Goal: Task Accomplishment & Management: Manage account settings

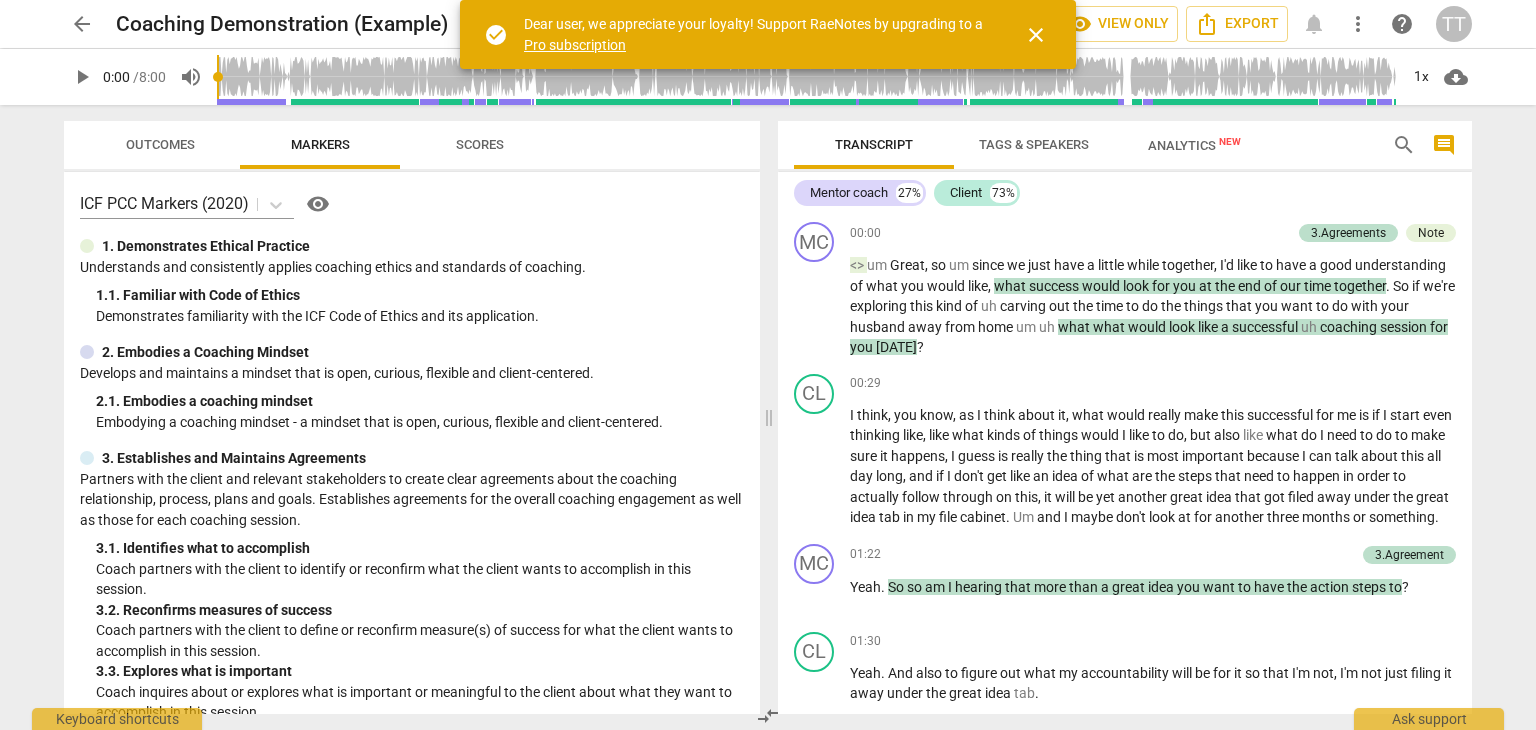
click at [1045, 43] on span "close" at bounding box center [1036, 35] width 24 height 24
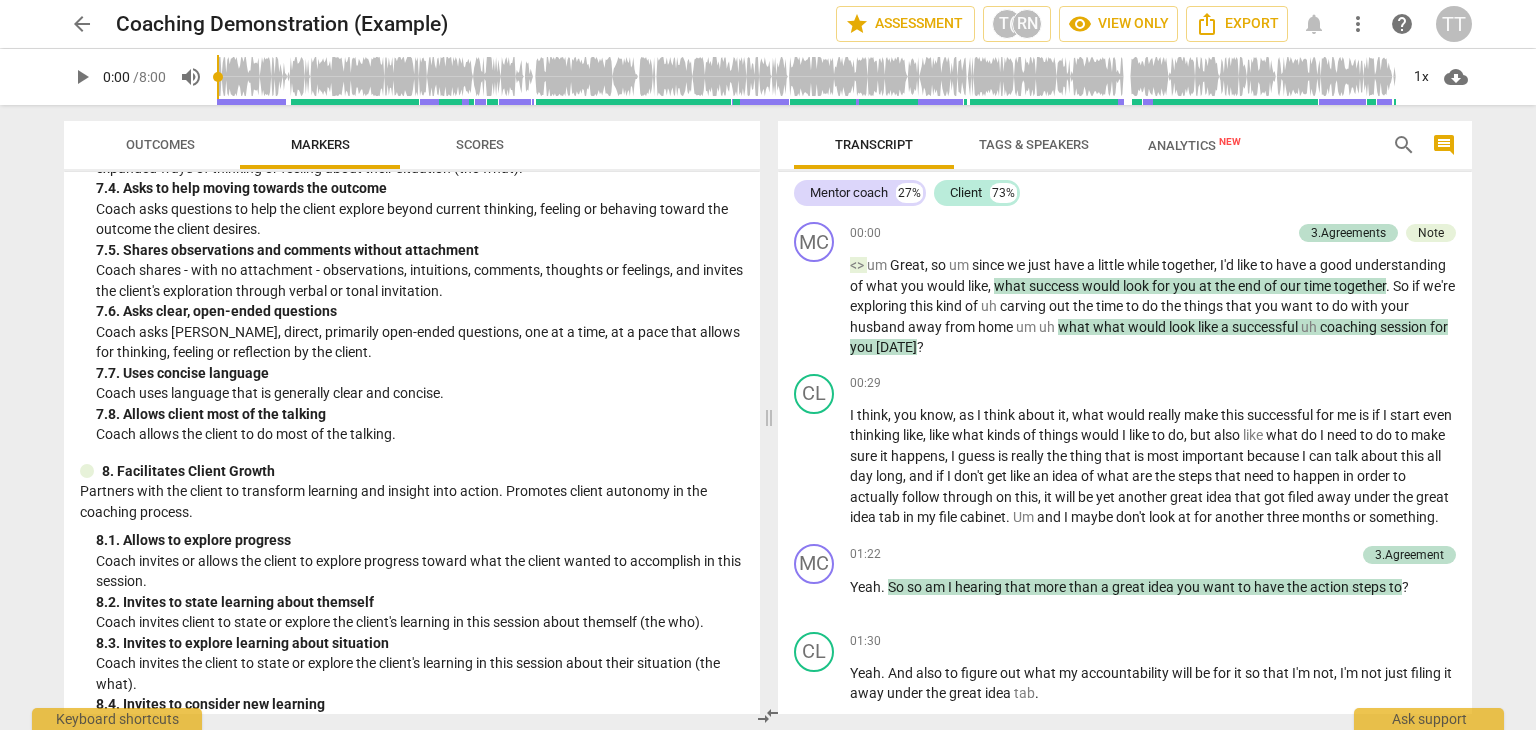
scroll to position [2174, 0]
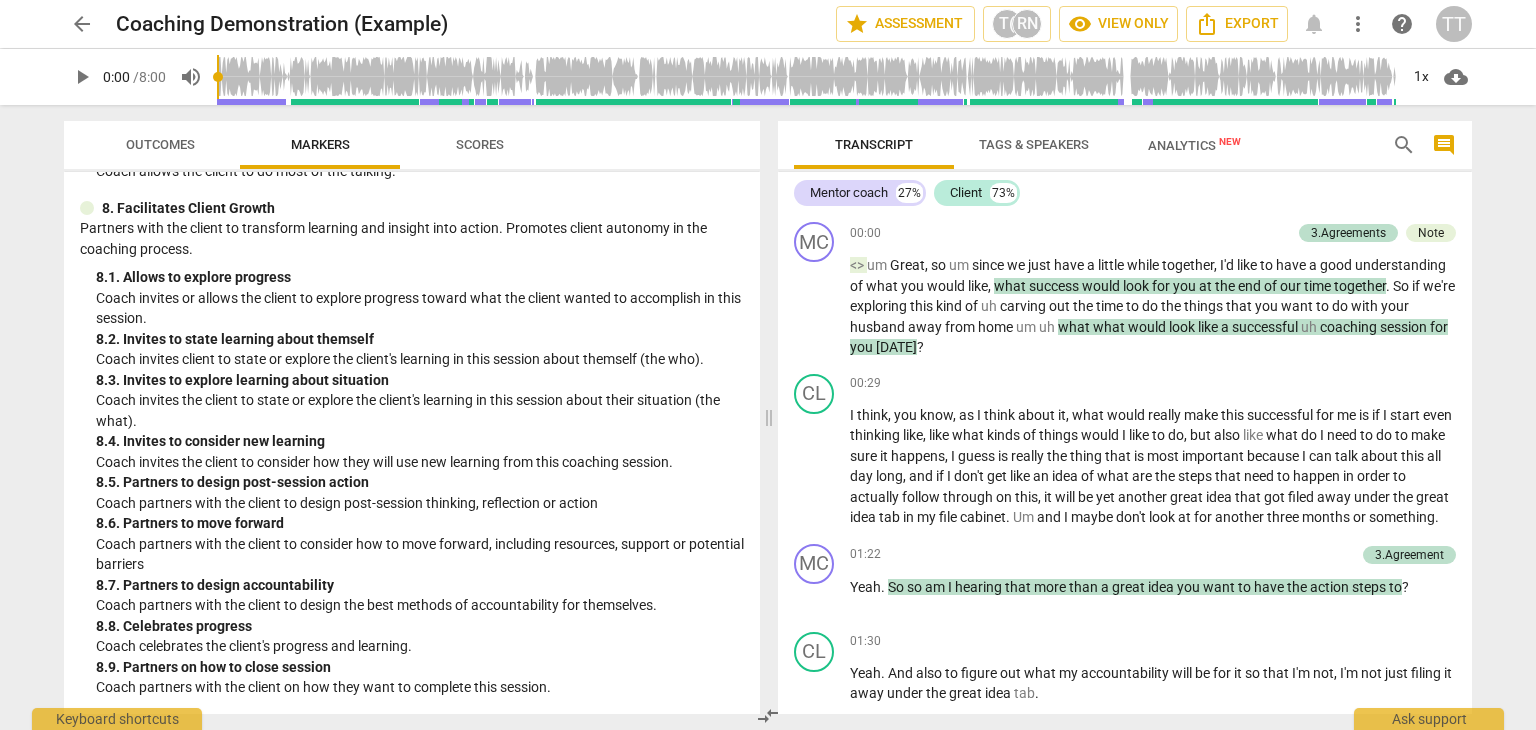
click at [81, 26] on span "arrow_back" at bounding box center [82, 24] width 24 height 24
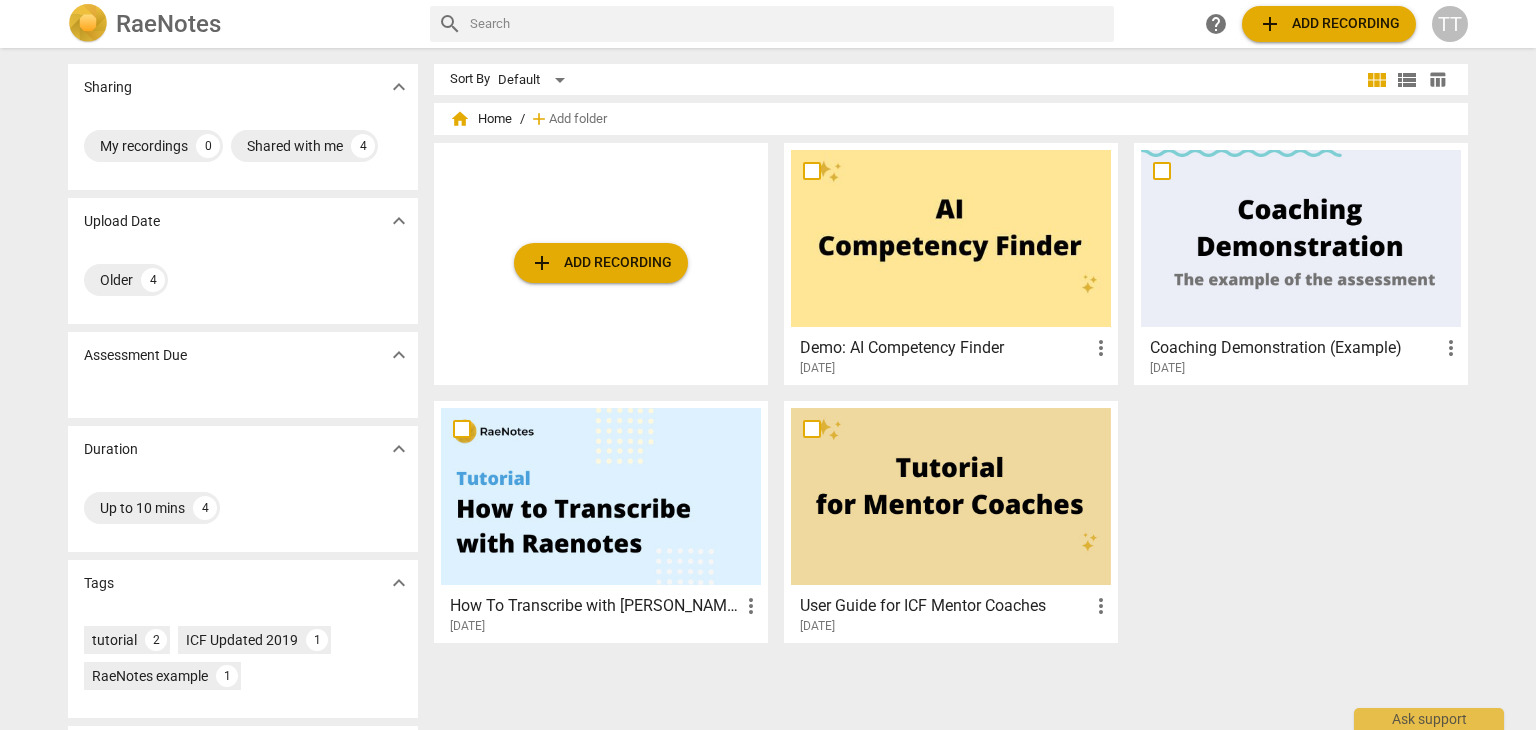
click at [602, 271] on span "add Add recording" at bounding box center [601, 263] width 142 height 24
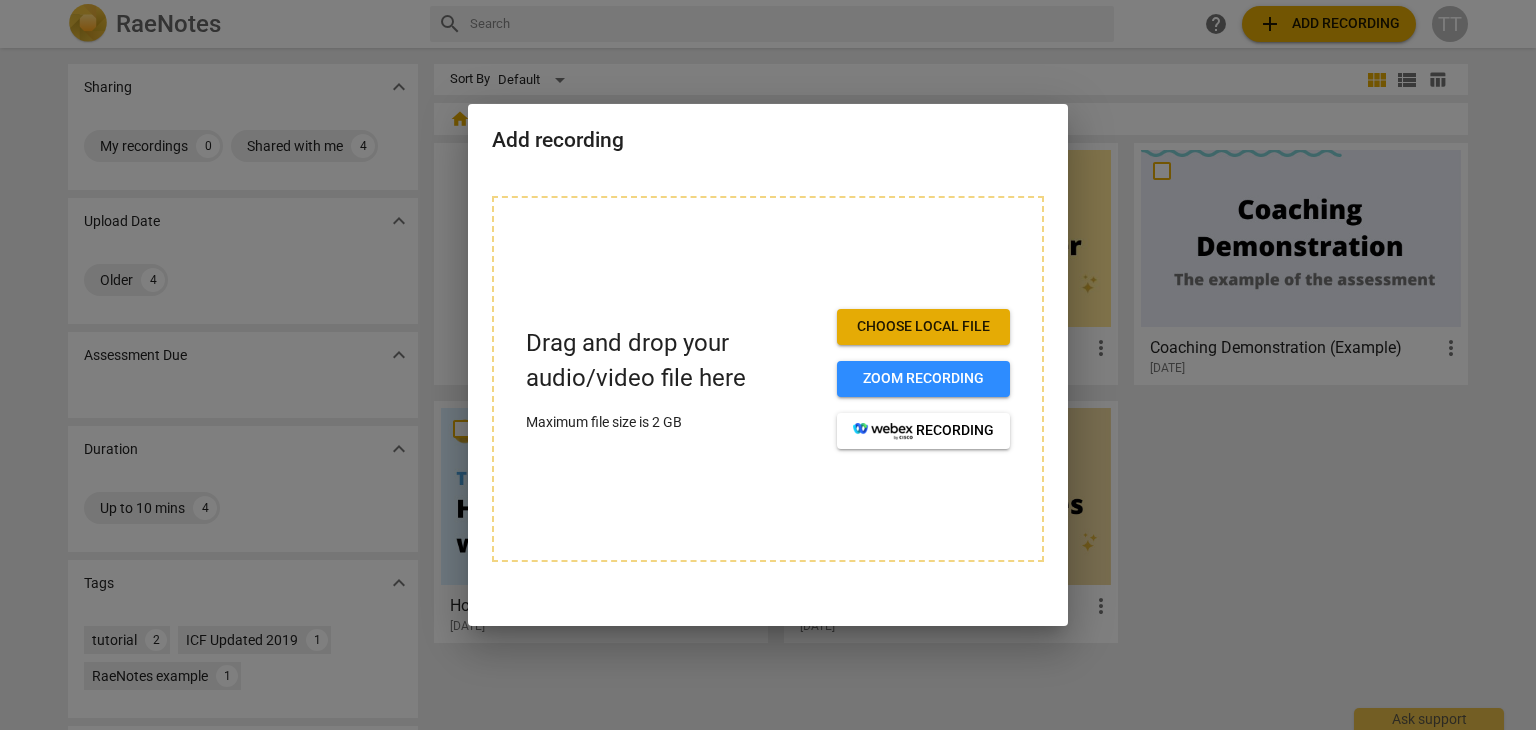
click at [863, 319] on span "Choose local file" at bounding box center [923, 327] width 141 height 20
click at [843, 75] on div at bounding box center [768, 365] width 1536 height 730
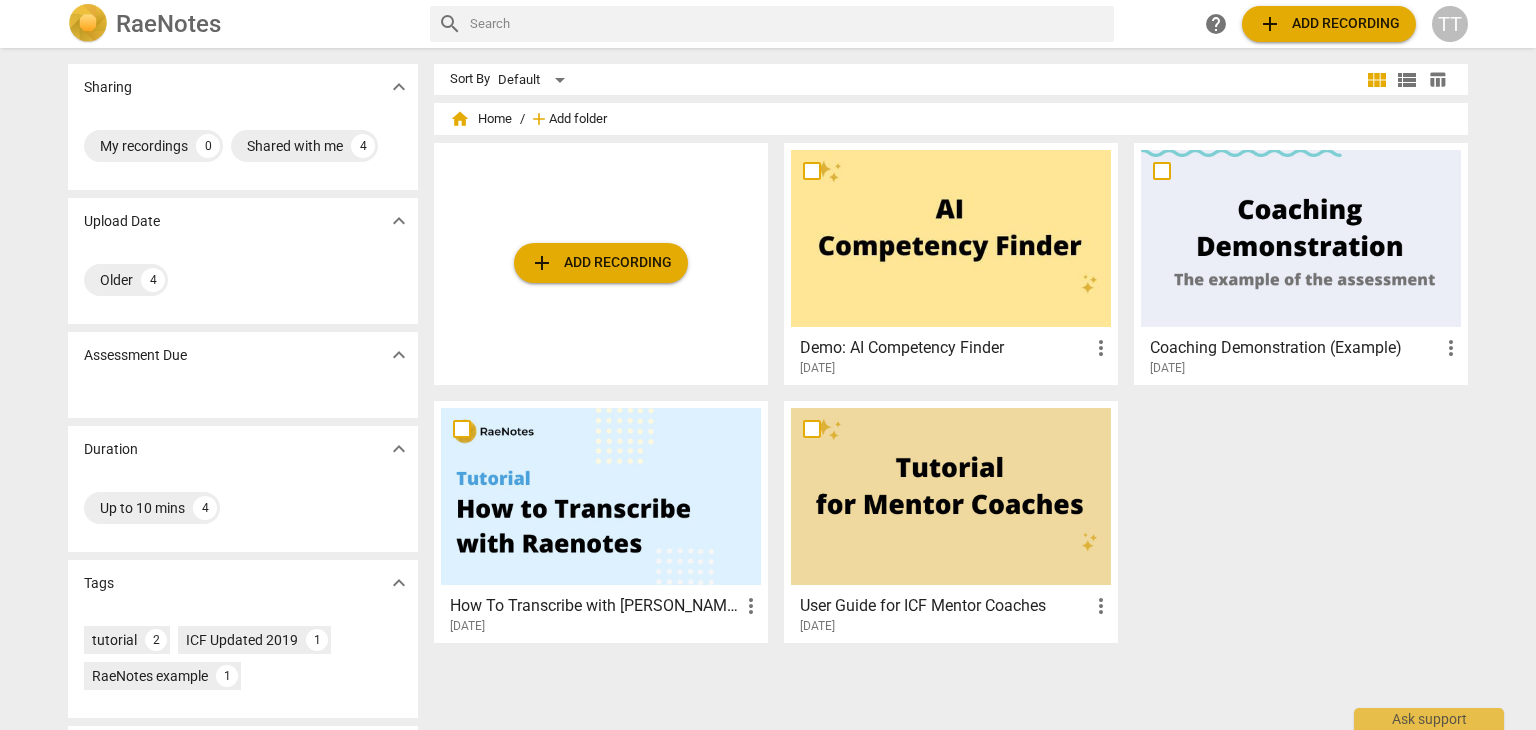
click at [553, 121] on span "Add folder" at bounding box center [578, 119] width 58 height 15
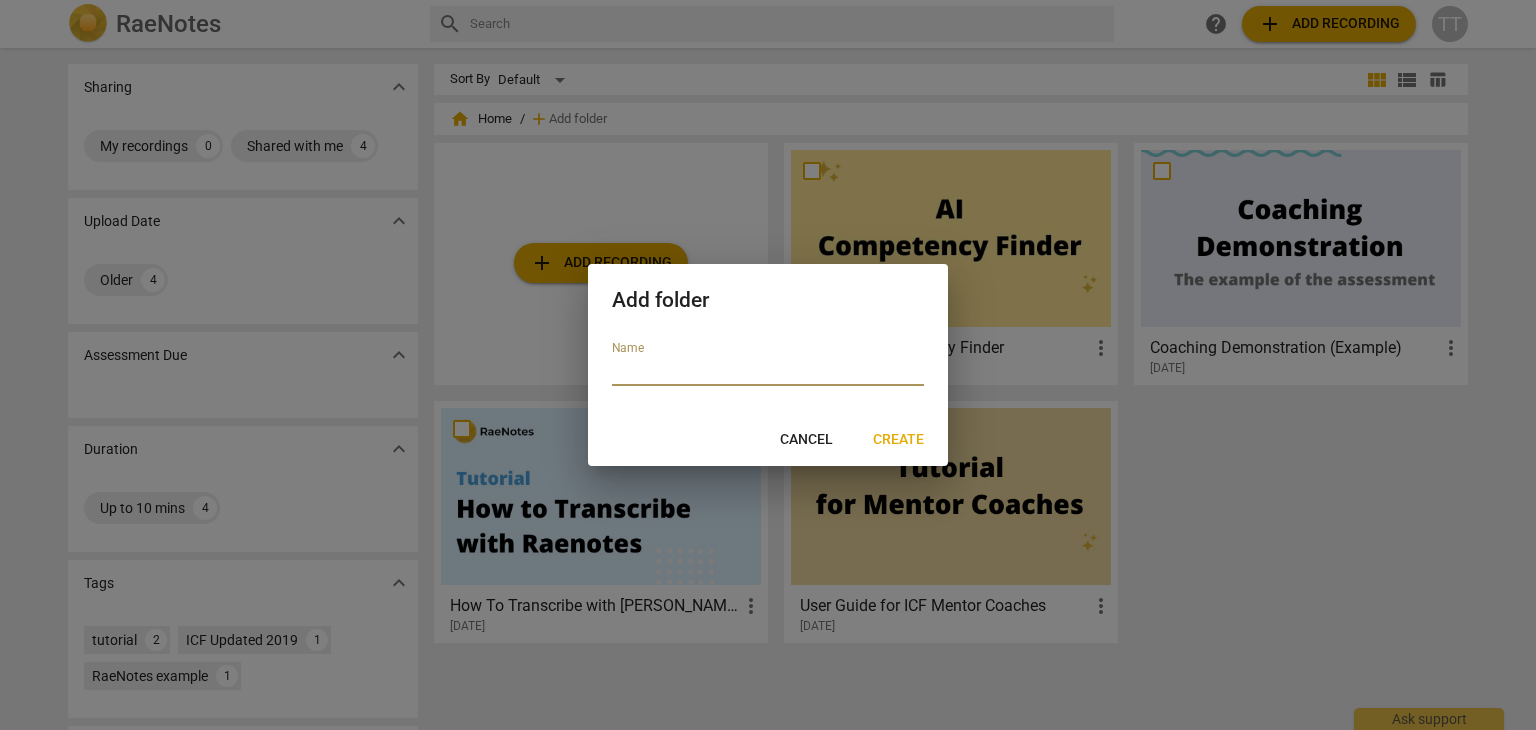
paste input "Session 1 - Full Arc of Coaching"
type input "Session 1 - Full Arc of Coaching"
click at [883, 433] on span "Create" at bounding box center [898, 440] width 51 height 20
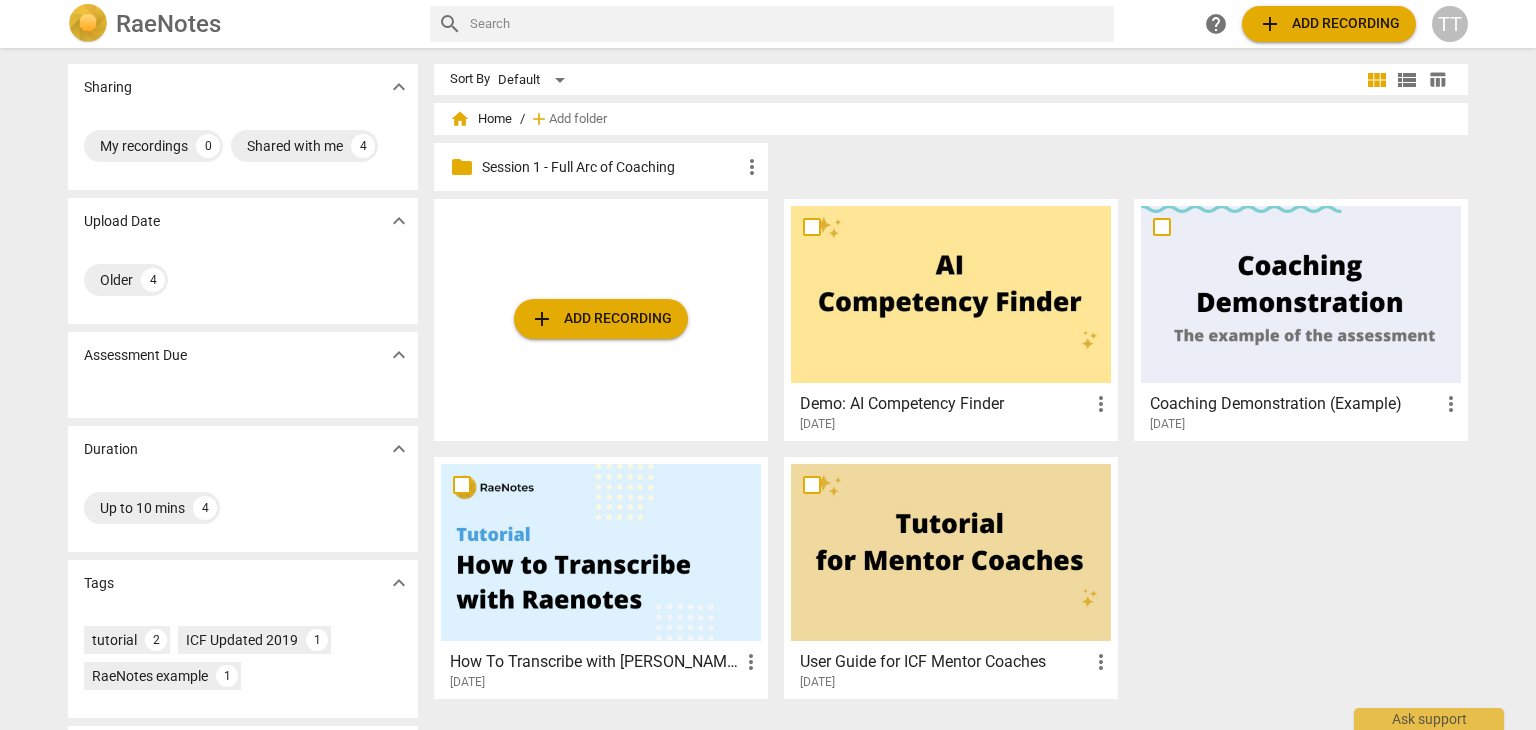
click at [589, 128] on span "add Add folder" at bounding box center [570, 119] width 74 height 20
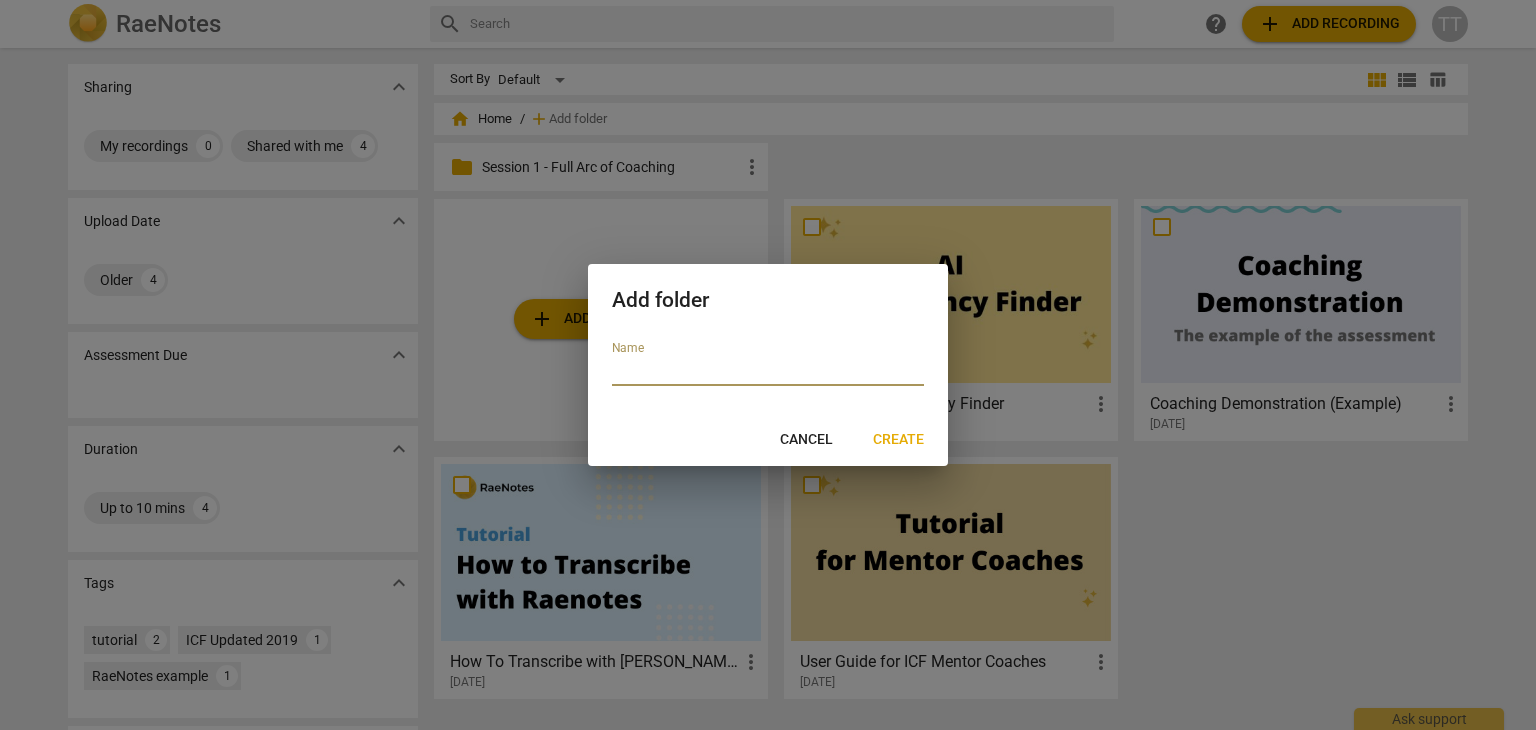
paste input "Session 2 - CC4+5 (Cultivates trust and safety & Maintains Presence)"
type input "Session 2 - CC4+5 (Cultivates trust and safety & Maintains Presence)"
click at [878, 436] on span "Create" at bounding box center [898, 440] width 51 height 20
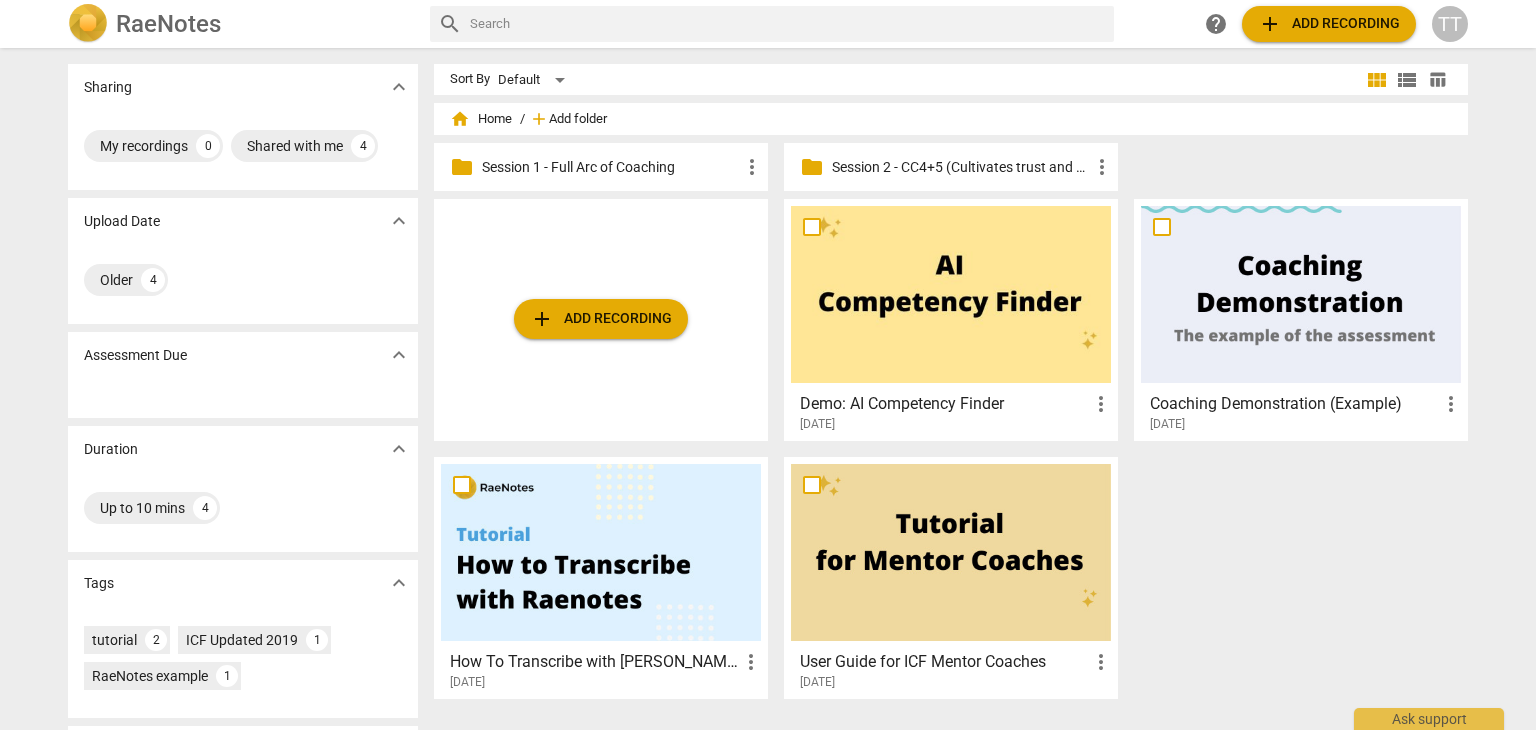
click at [569, 123] on span "Add folder" at bounding box center [578, 119] width 58 height 15
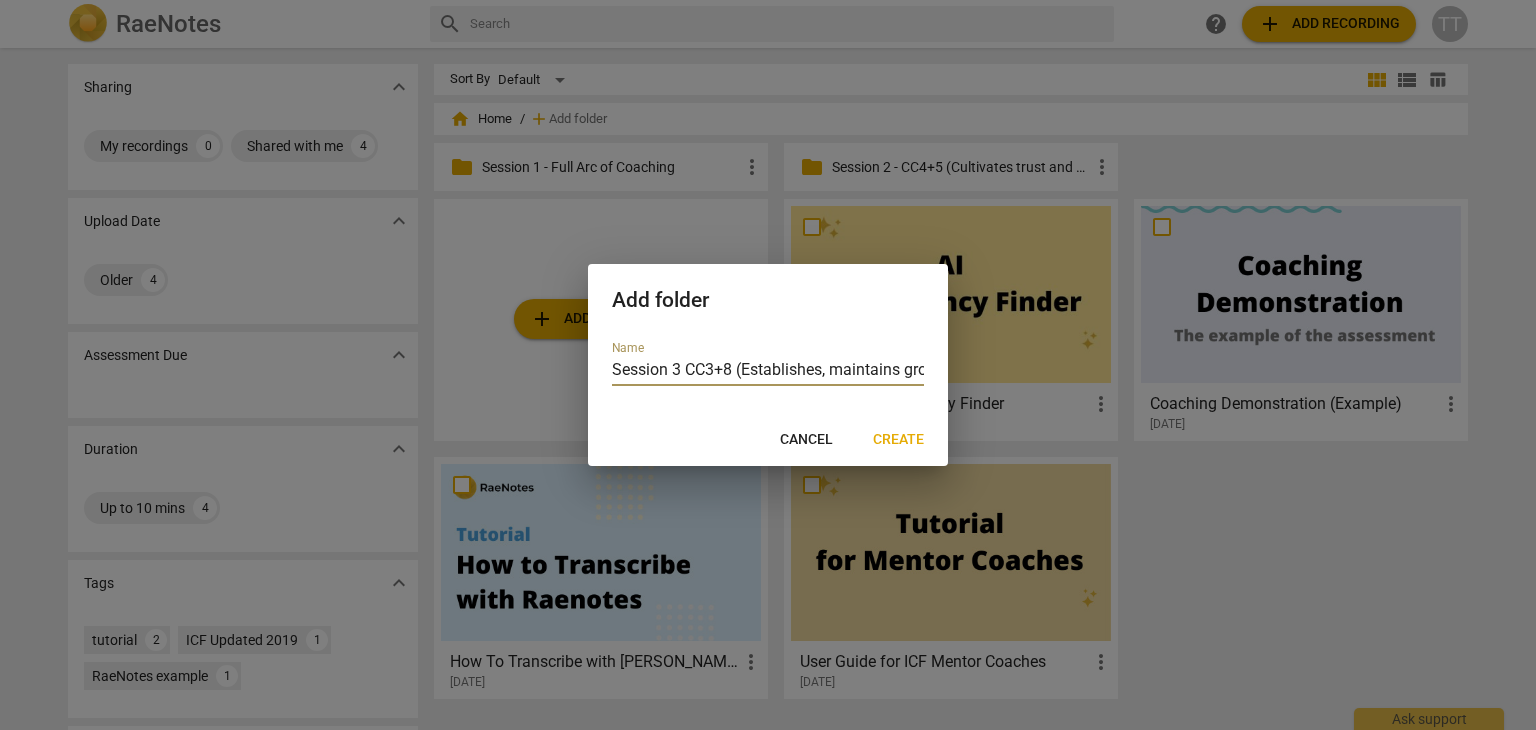
click at [905, 374] on input "Session 3 CC3+8 (Establishes, maintains growth & facilitates g" at bounding box center [768, 371] width 312 height 29
type input "Session 3 CC3+8 (Establishes, maintains agreements & facilitates growth)"
click at [902, 433] on span "Create" at bounding box center [898, 440] width 51 height 20
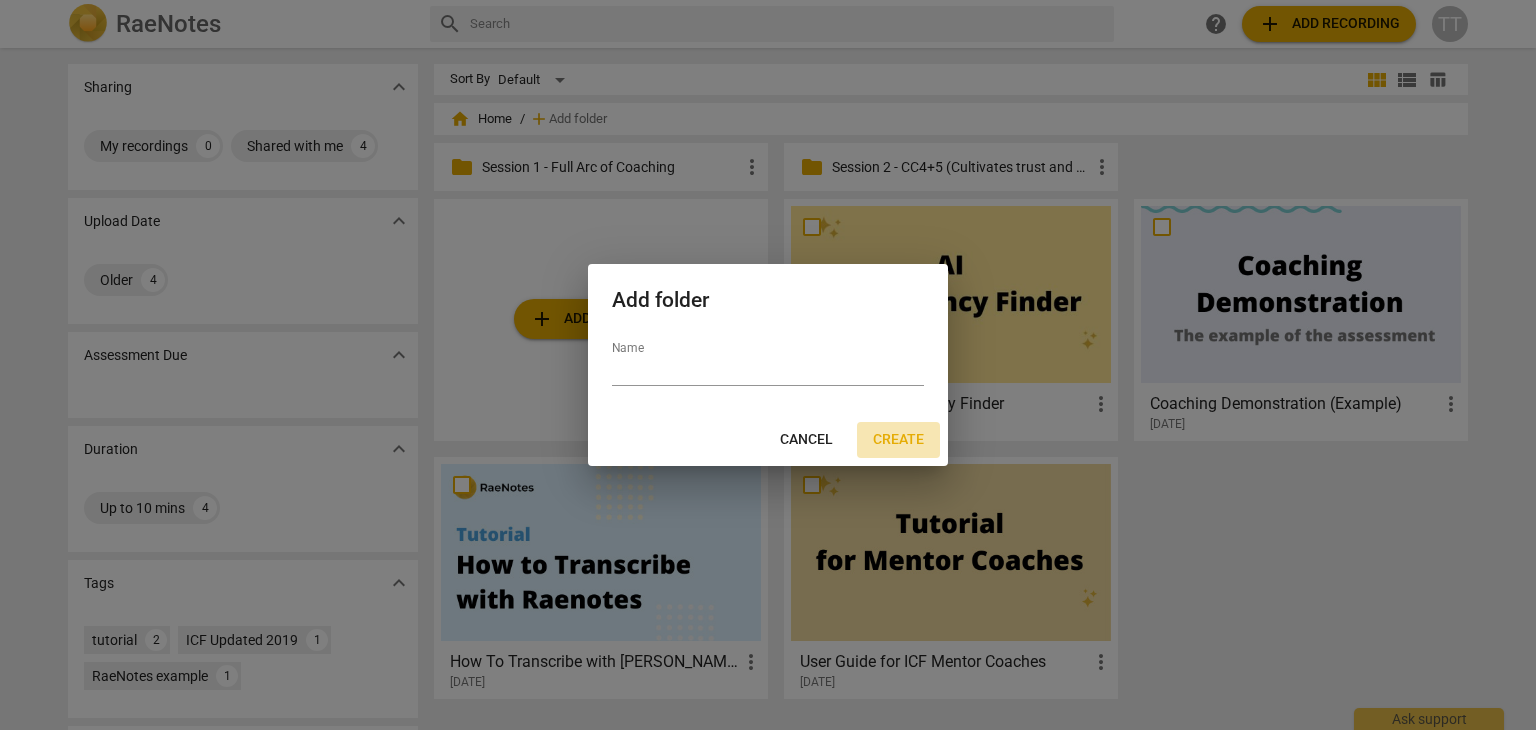
scroll to position [0, 0]
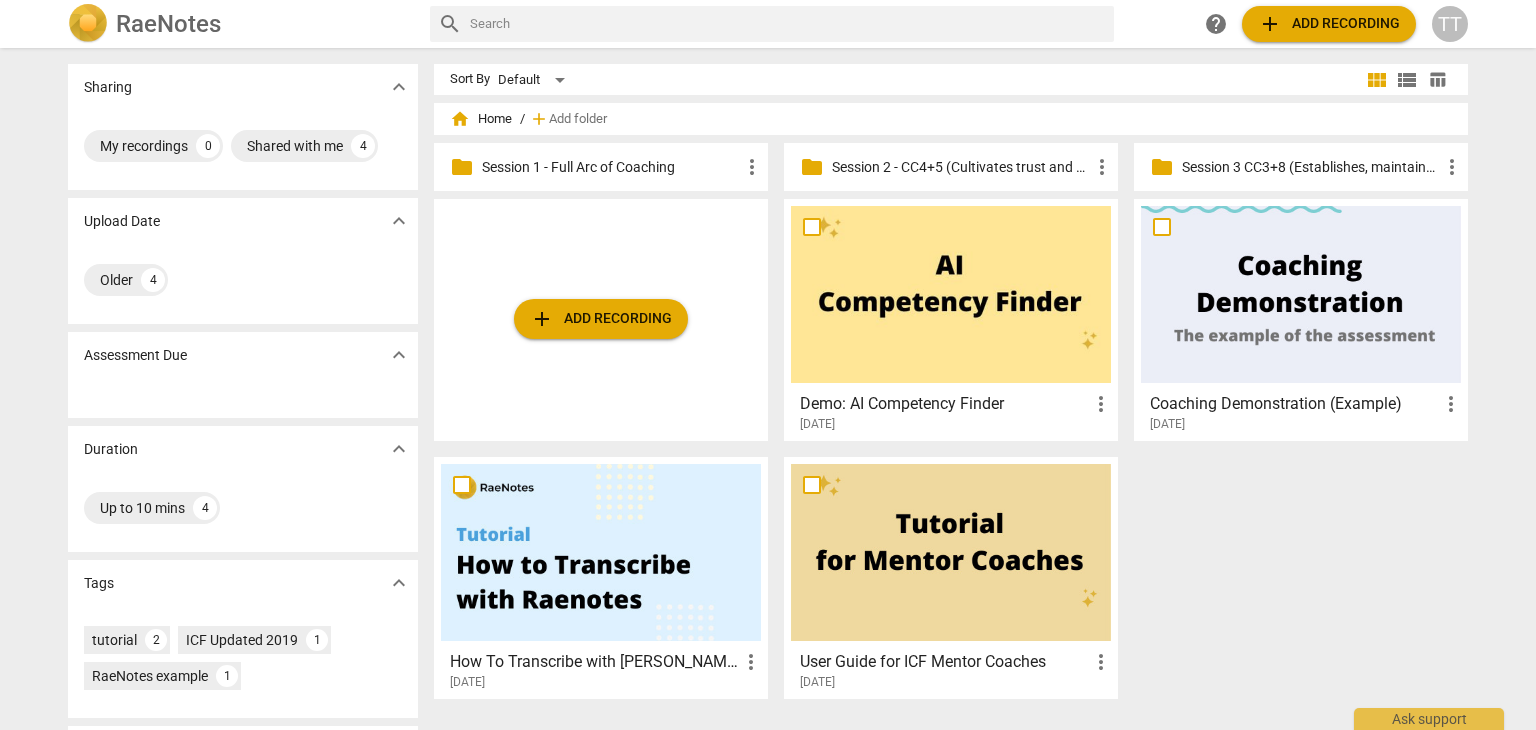
click at [545, 117] on span "add" at bounding box center [539, 119] width 20 height 20
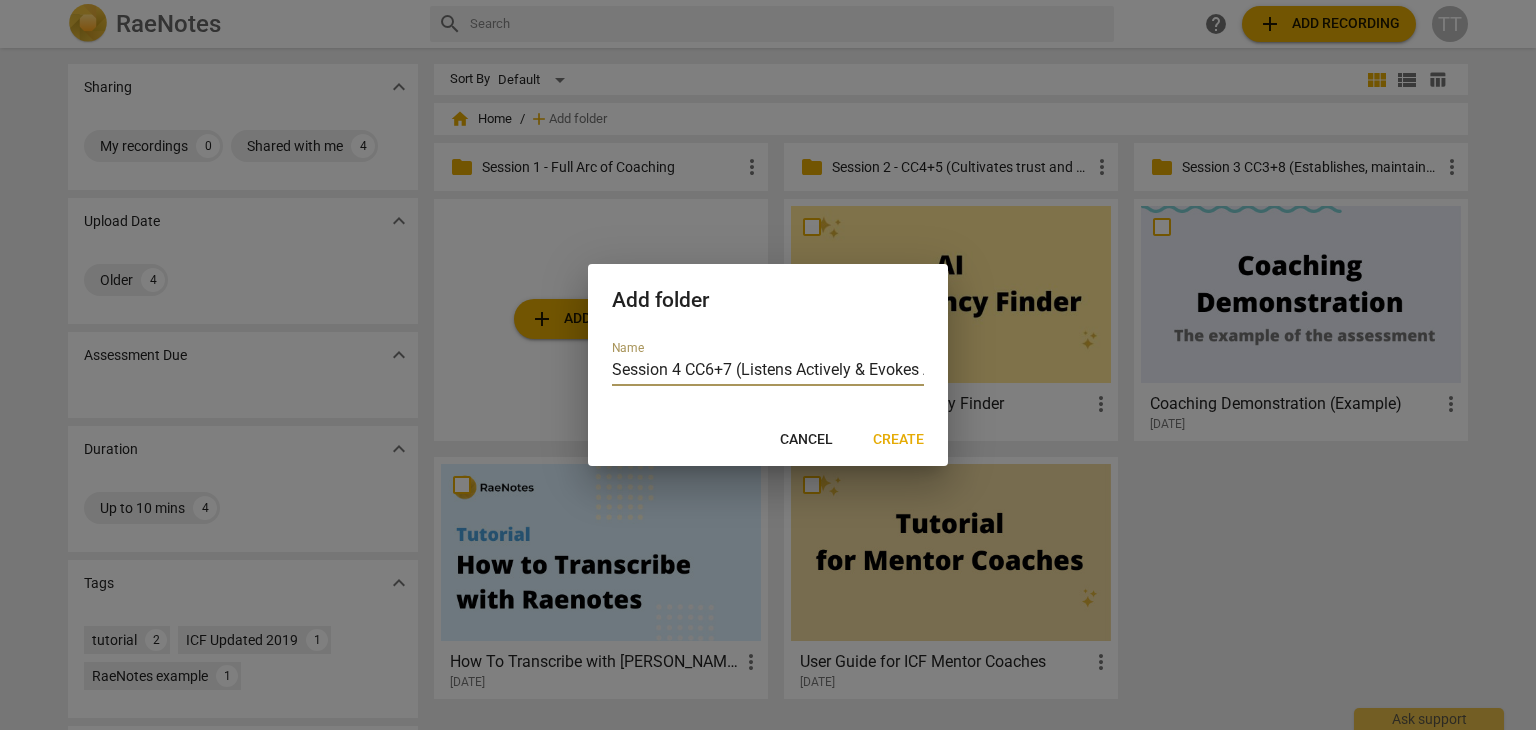
scroll to position [0, 85]
type input "Session 4 CC6+7 (Listens Actively & Evokes Awareness)"
click at [895, 435] on span "Create" at bounding box center [898, 440] width 51 height 20
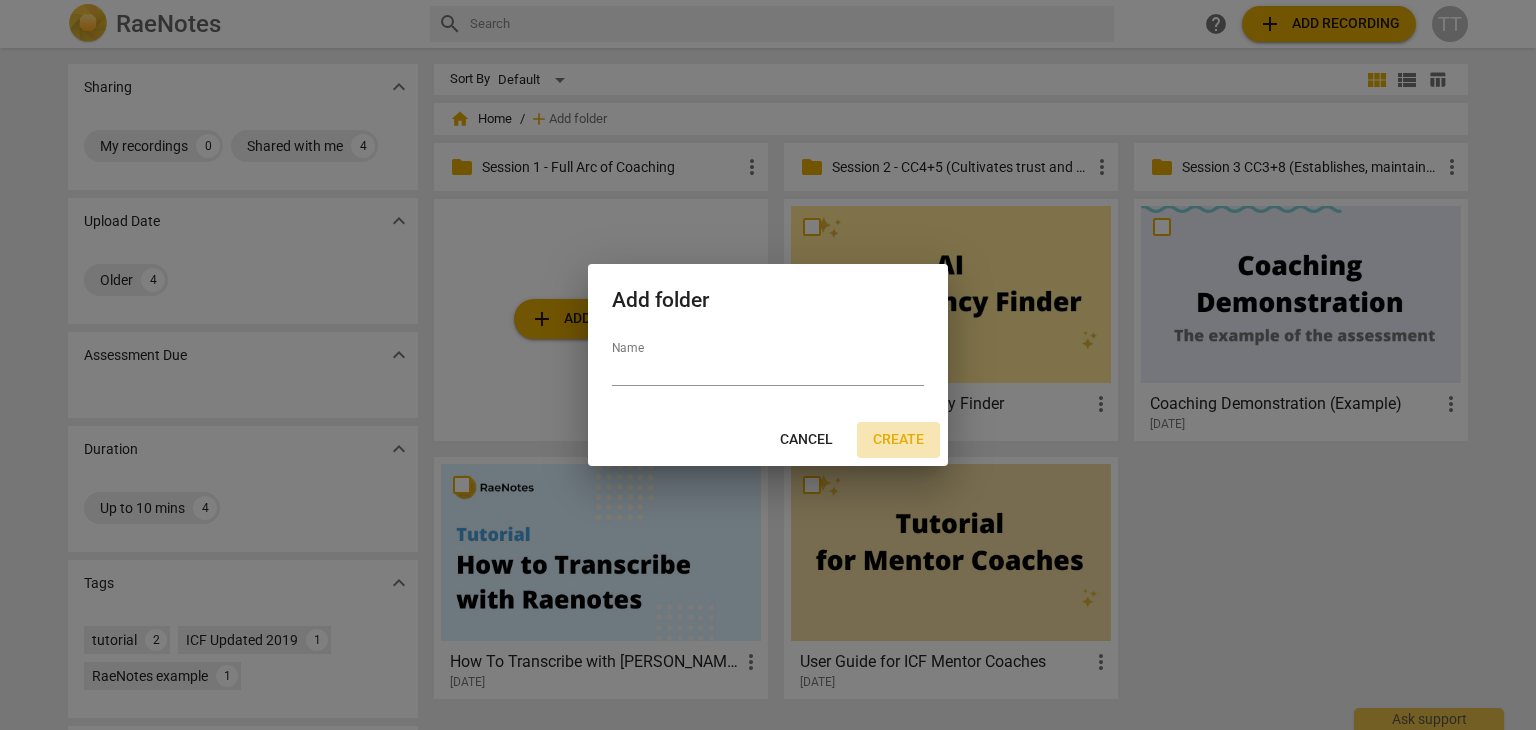
scroll to position [0, 0]
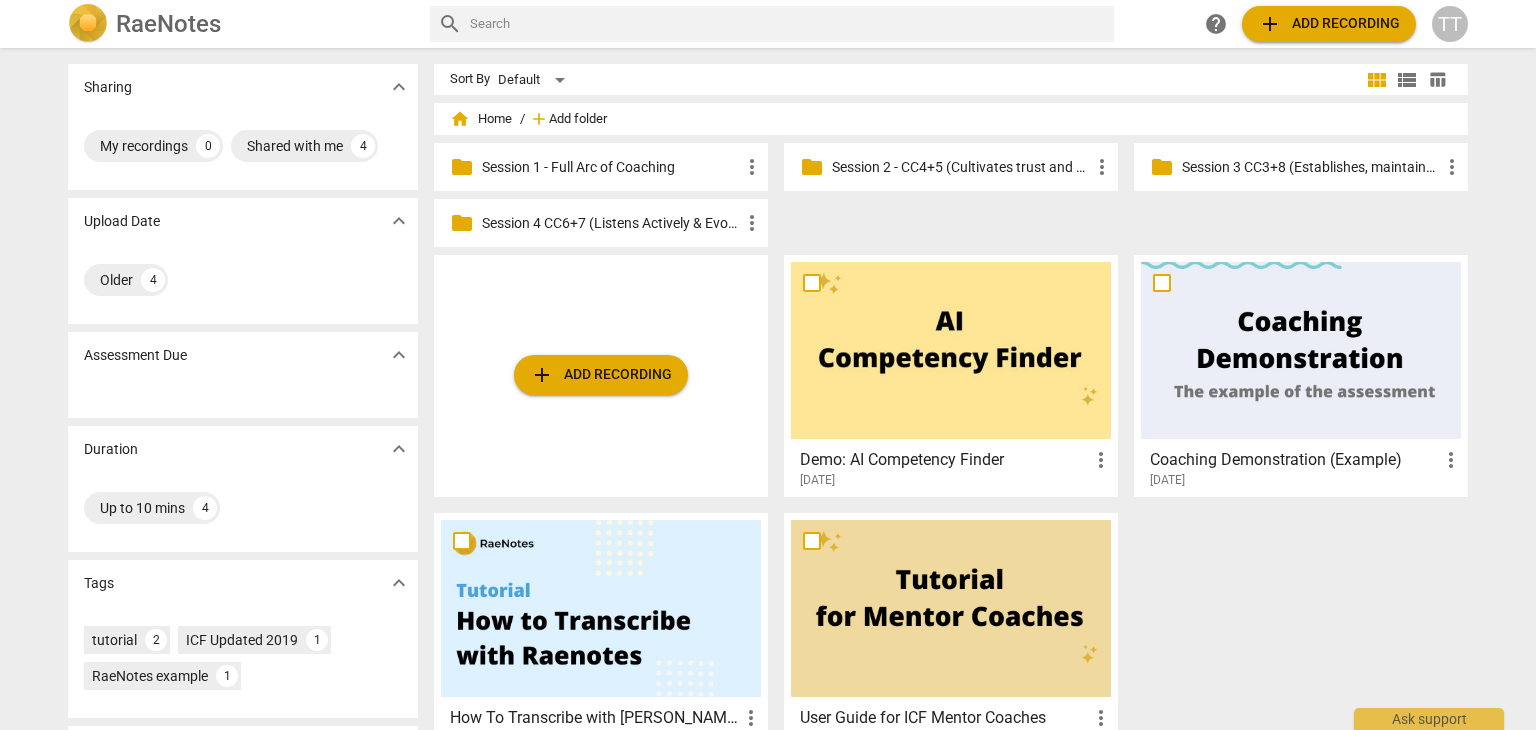
click at [549, 112] on span "Add folder" at bounding box center [578, 119] width 58 height 15
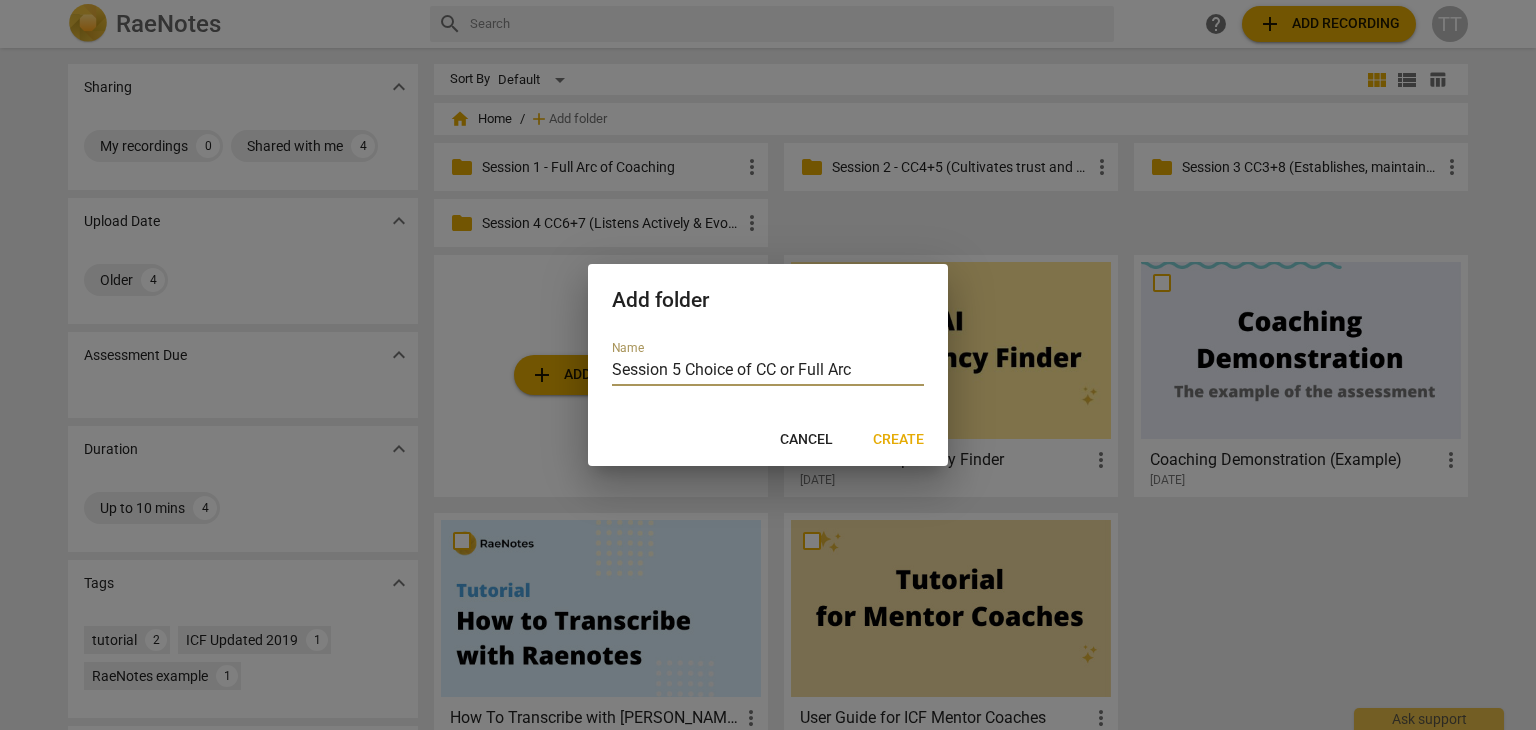
type input "Session 5 Choice of CC or Full Arc"
click at [901, 434] on span "Create" at bounding box center [898, 440] width 51 height 20
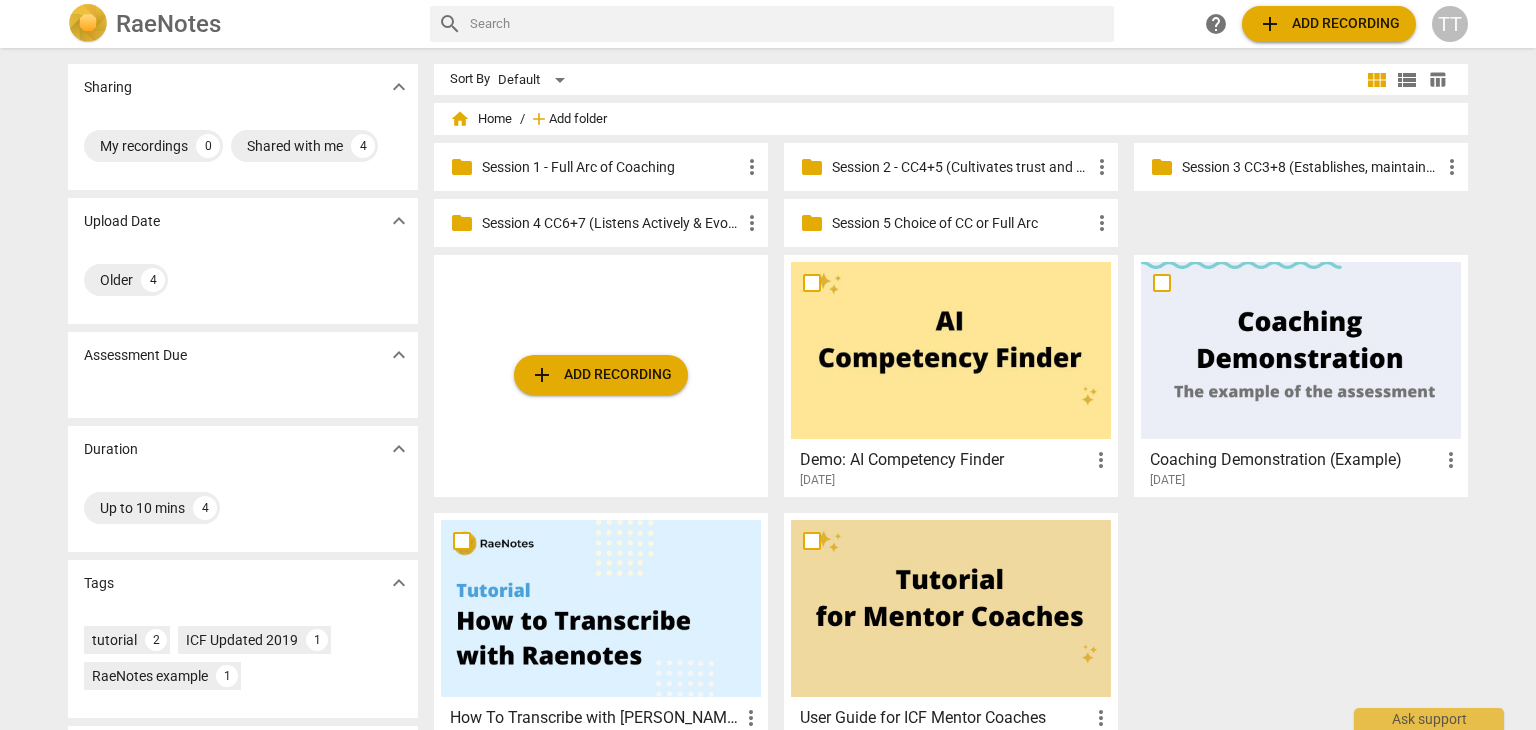
click at [578, 122] on span "Add folder" at bounding box center [578, 119] width 58 height 15
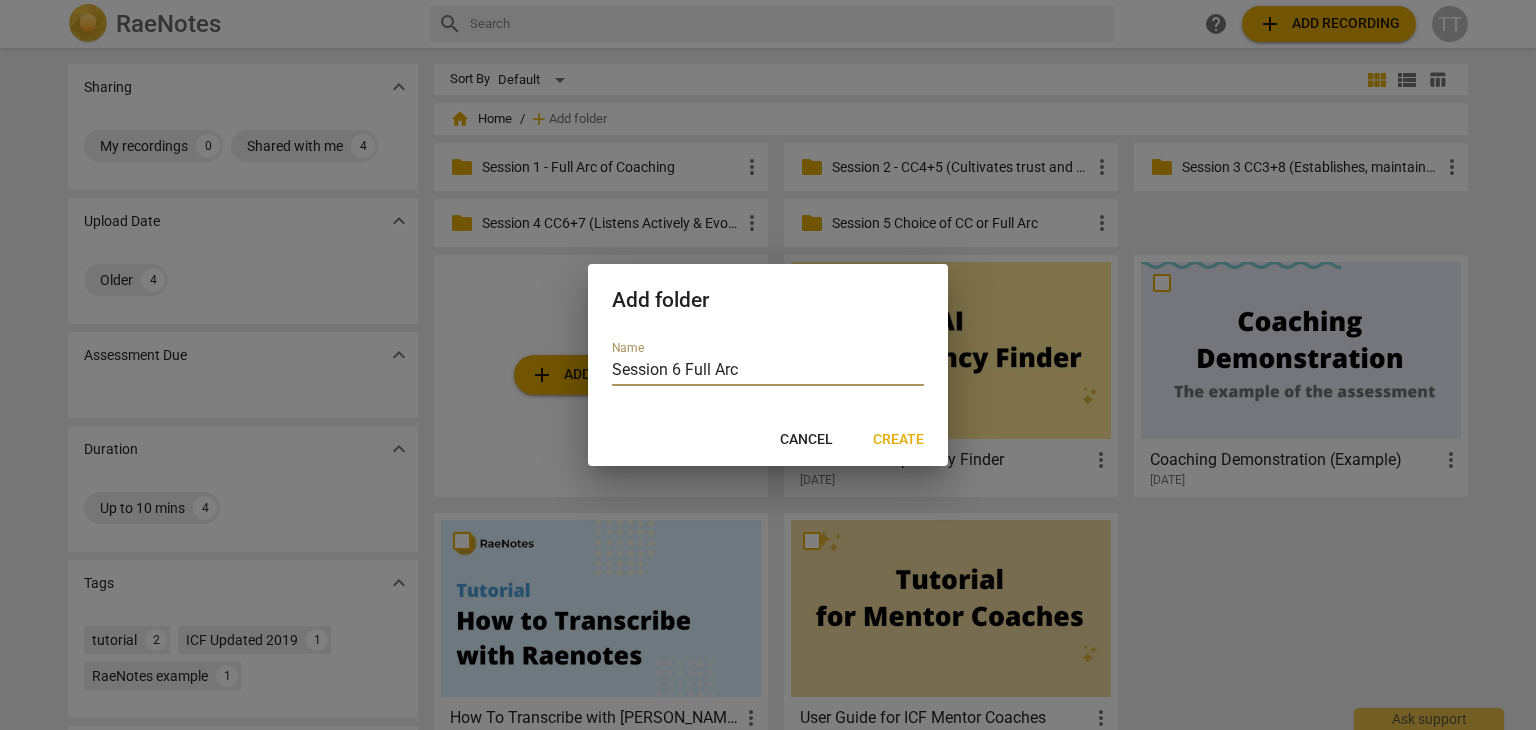
type input "Session 6 Full Arc"
click at [924, 453] on button "Create" at bounding box center [898, 440] width 83 height 36
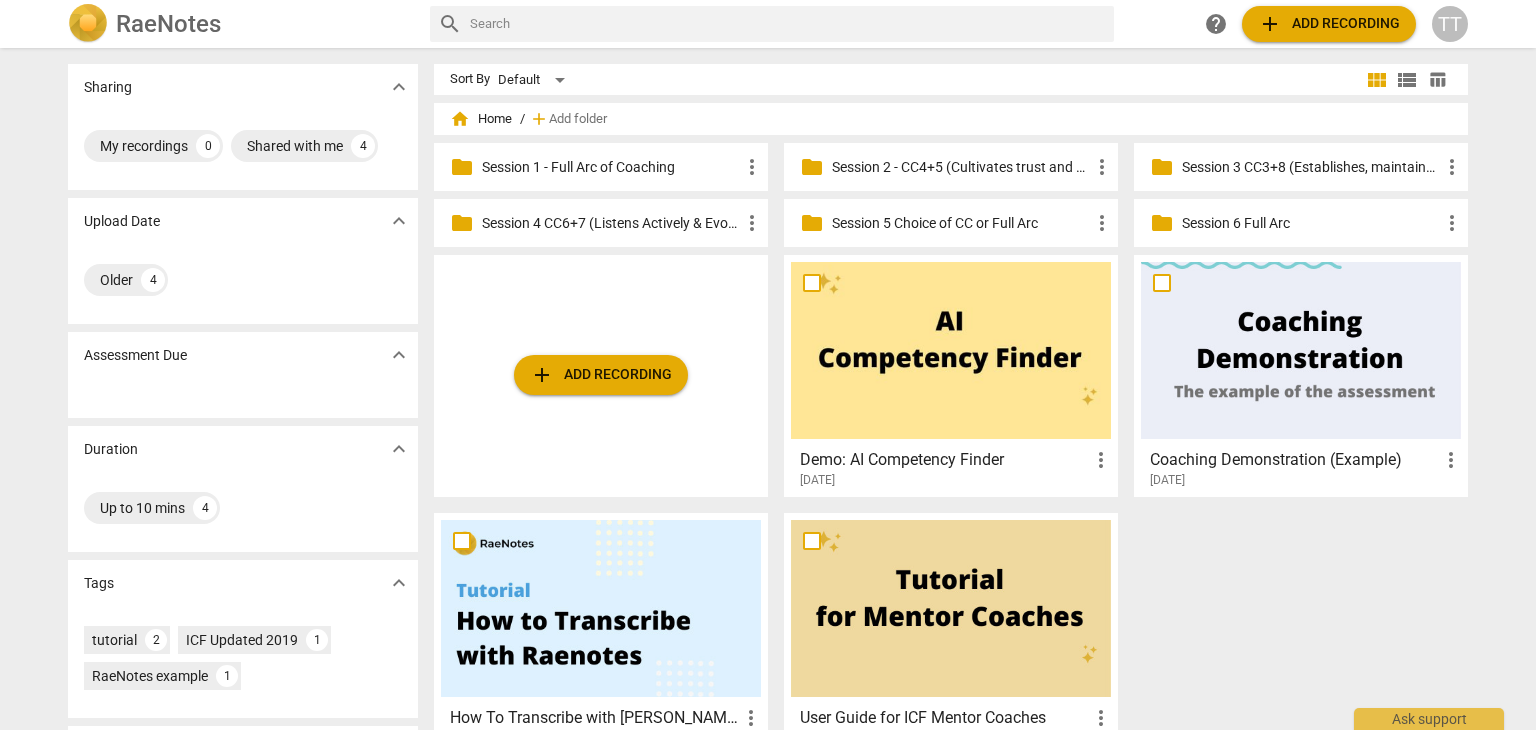
click at [750, 165] on span "more_vert" at bounding box center [752, 167] width 24 height 24
click at [659, 383] on div at bounding box center [768, 365] width 1536 height 730
click at [659, 379] on span "add Add recording" at bounding box center [601, 375] width 142 height 24
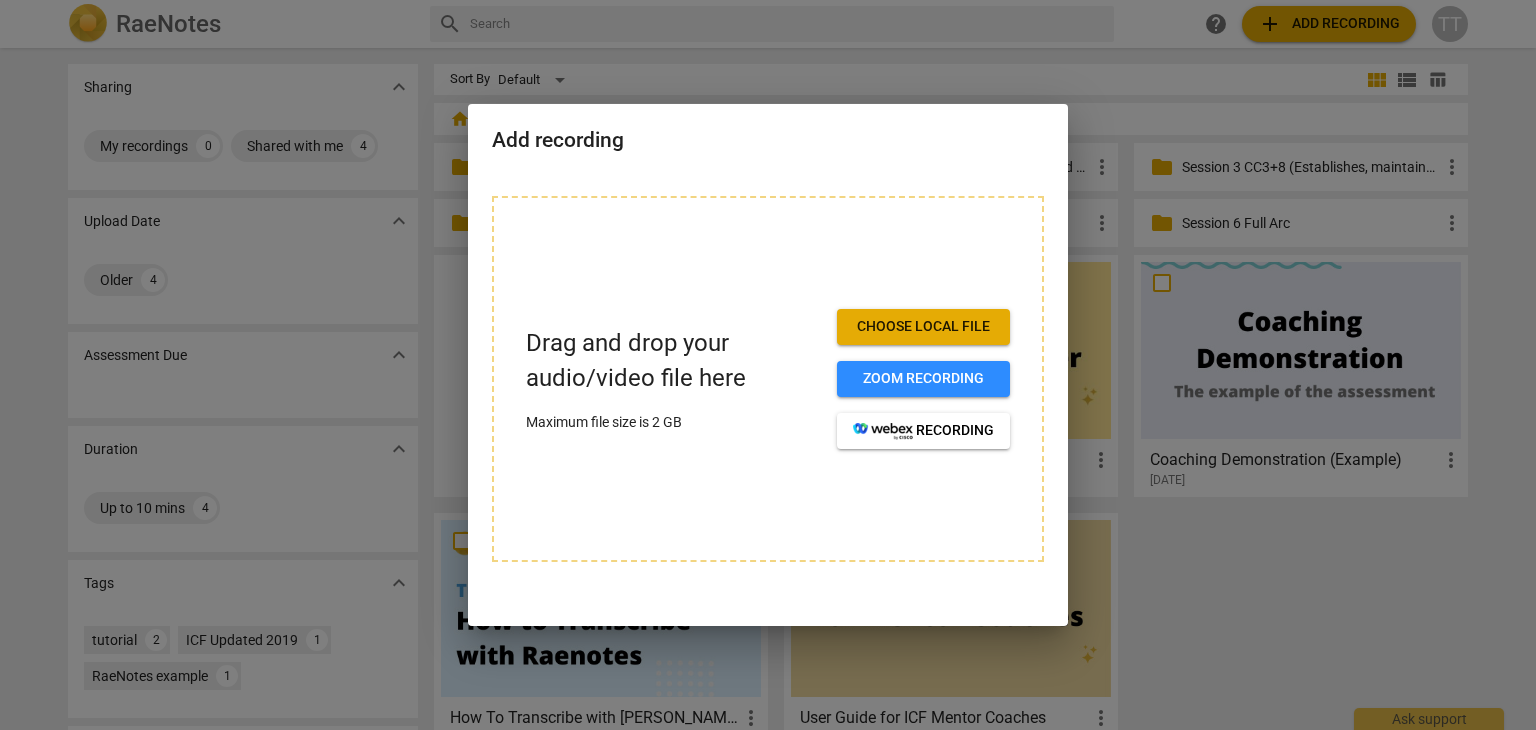
click at [1025, 125] on div "Add recording" at bounding box center [768, 138] width 600 height 69
click at [1222, 116] on div at bounding box center [768, 365] width 1536 height 730
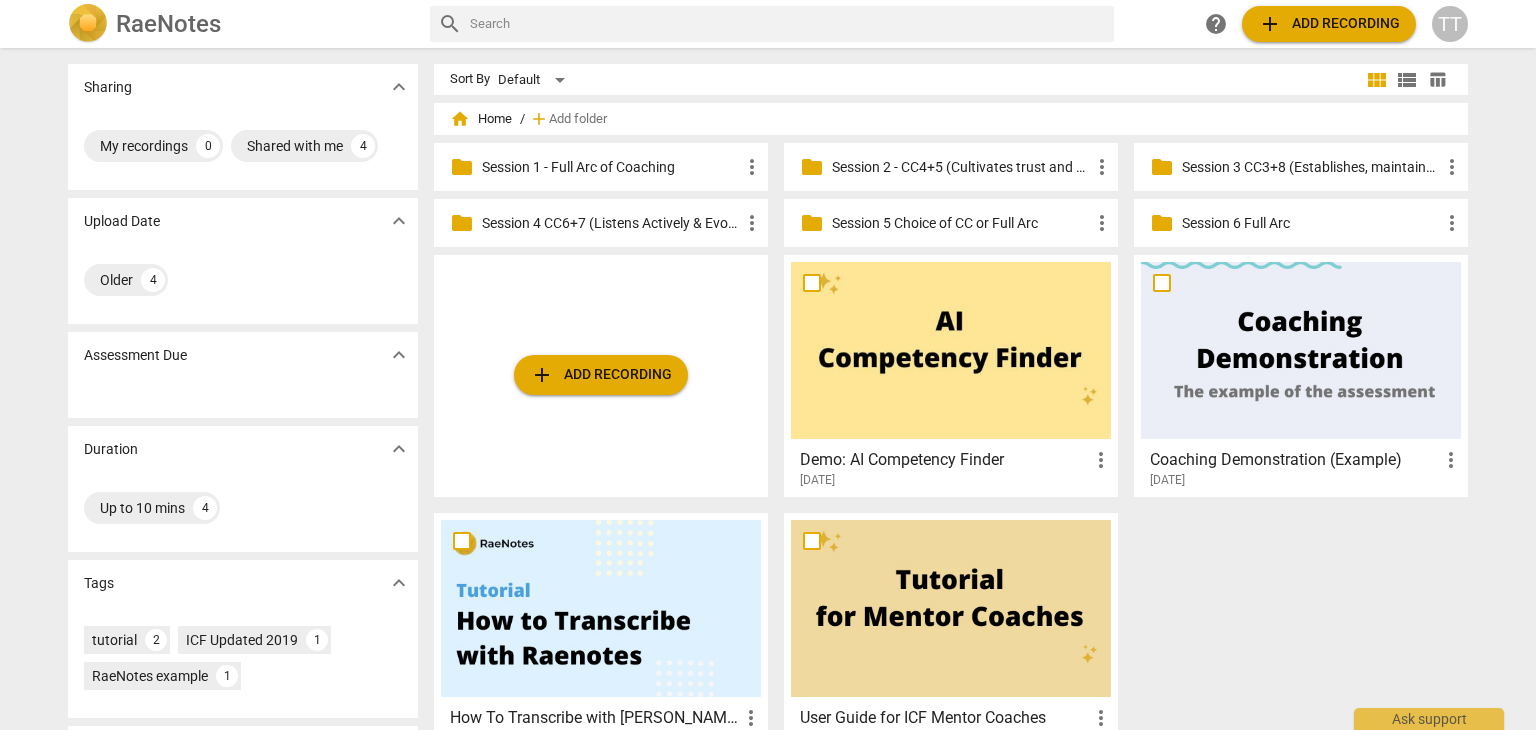
scroll to position [12, 0]
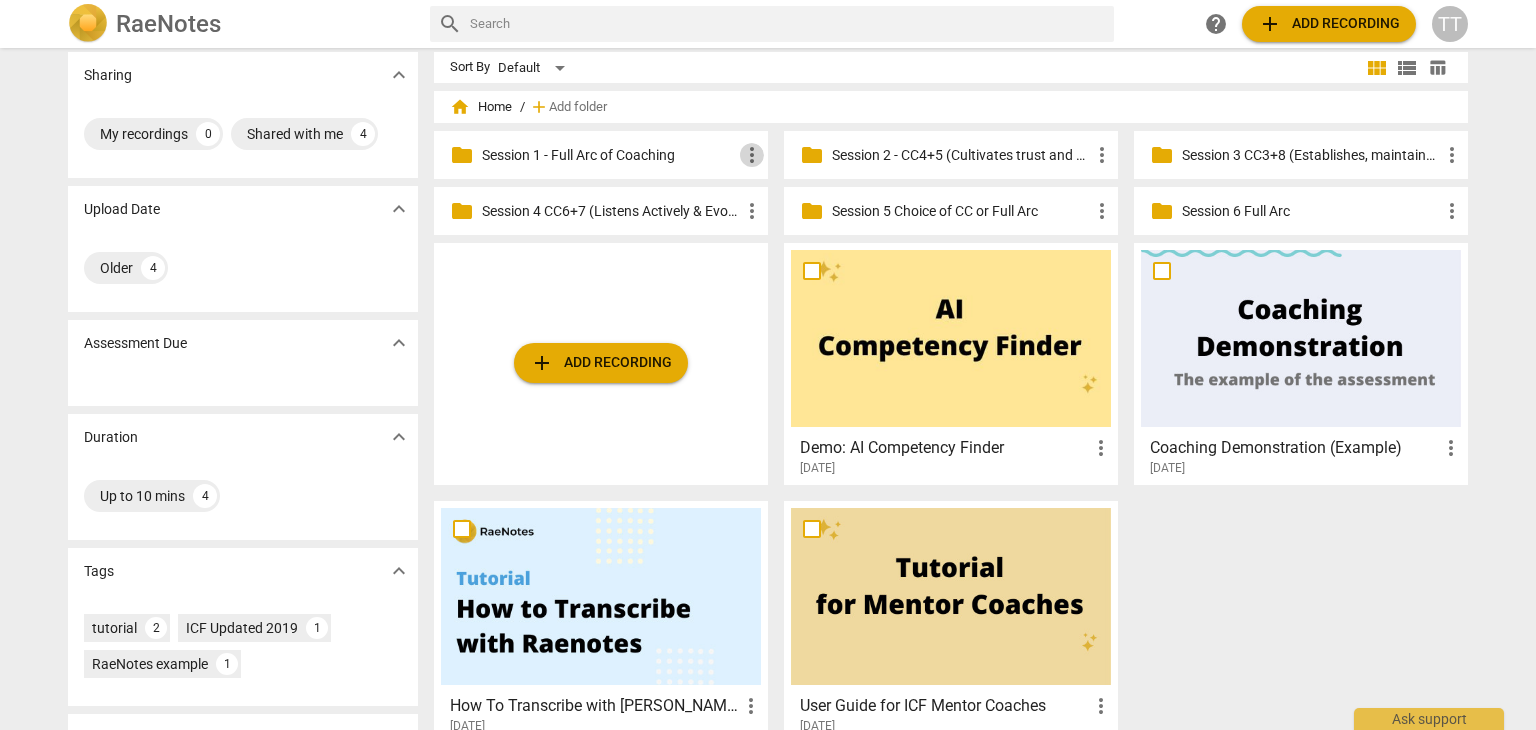
click at [754, 161] on span "more_vert" at bounding box center [752, 155] width 24 height 24
click at [777, 260] on li "Move" at bounding box center [782, 251] width 90 height 48
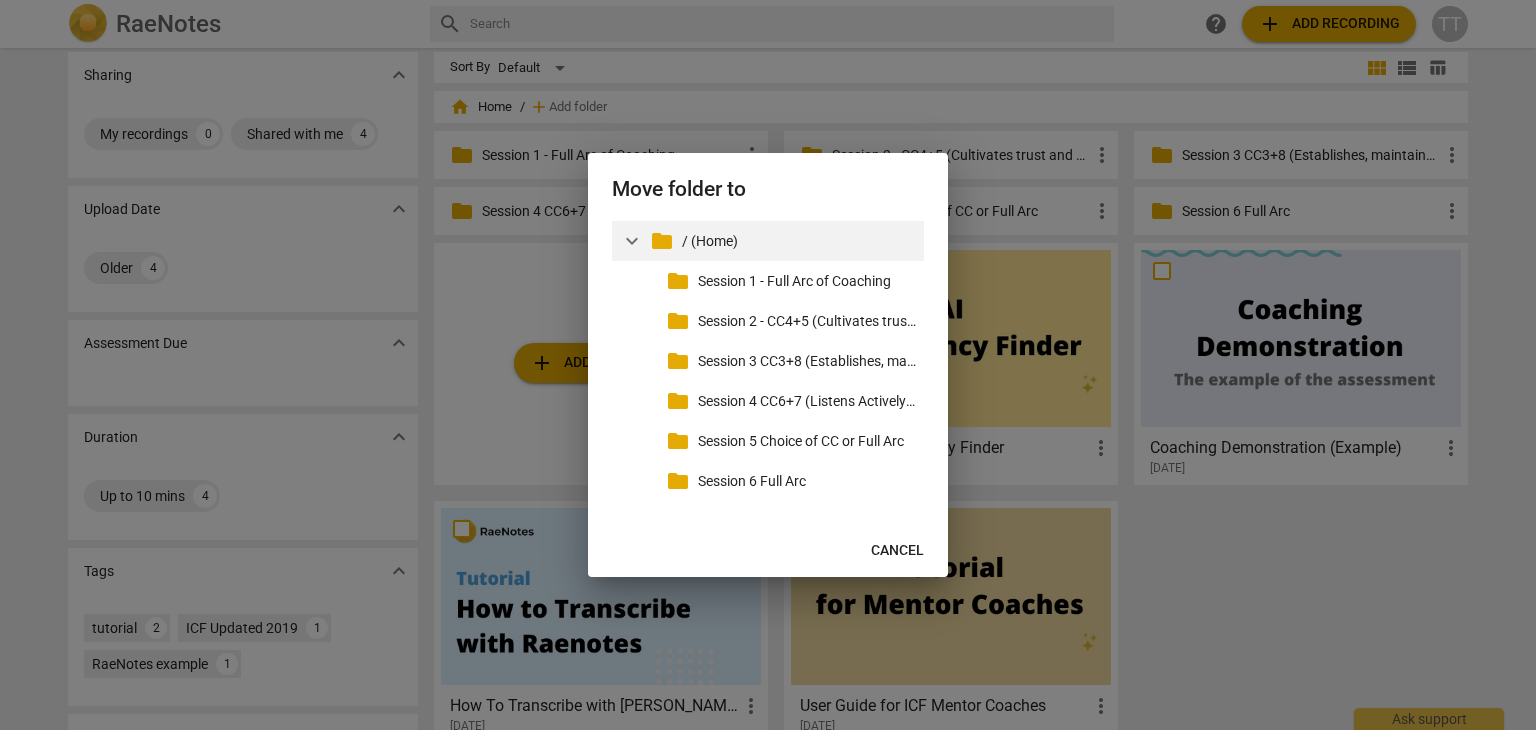
click at [630, 242] on span "expand_more" at bounding box center [632, 241] width 24 height 24
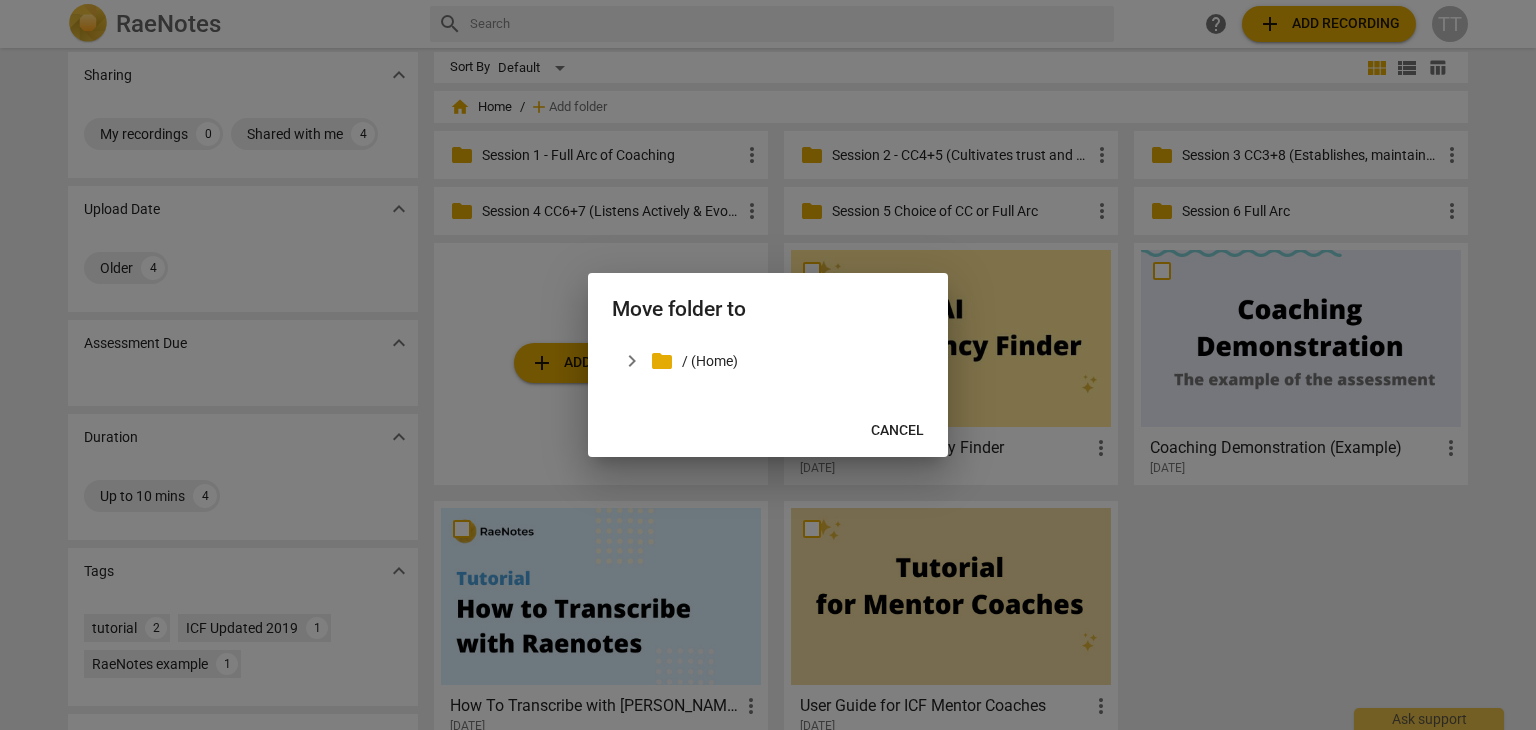
click at [894, 442] on button "Cancel" at bounding box center [897, 431] width 85 height 36
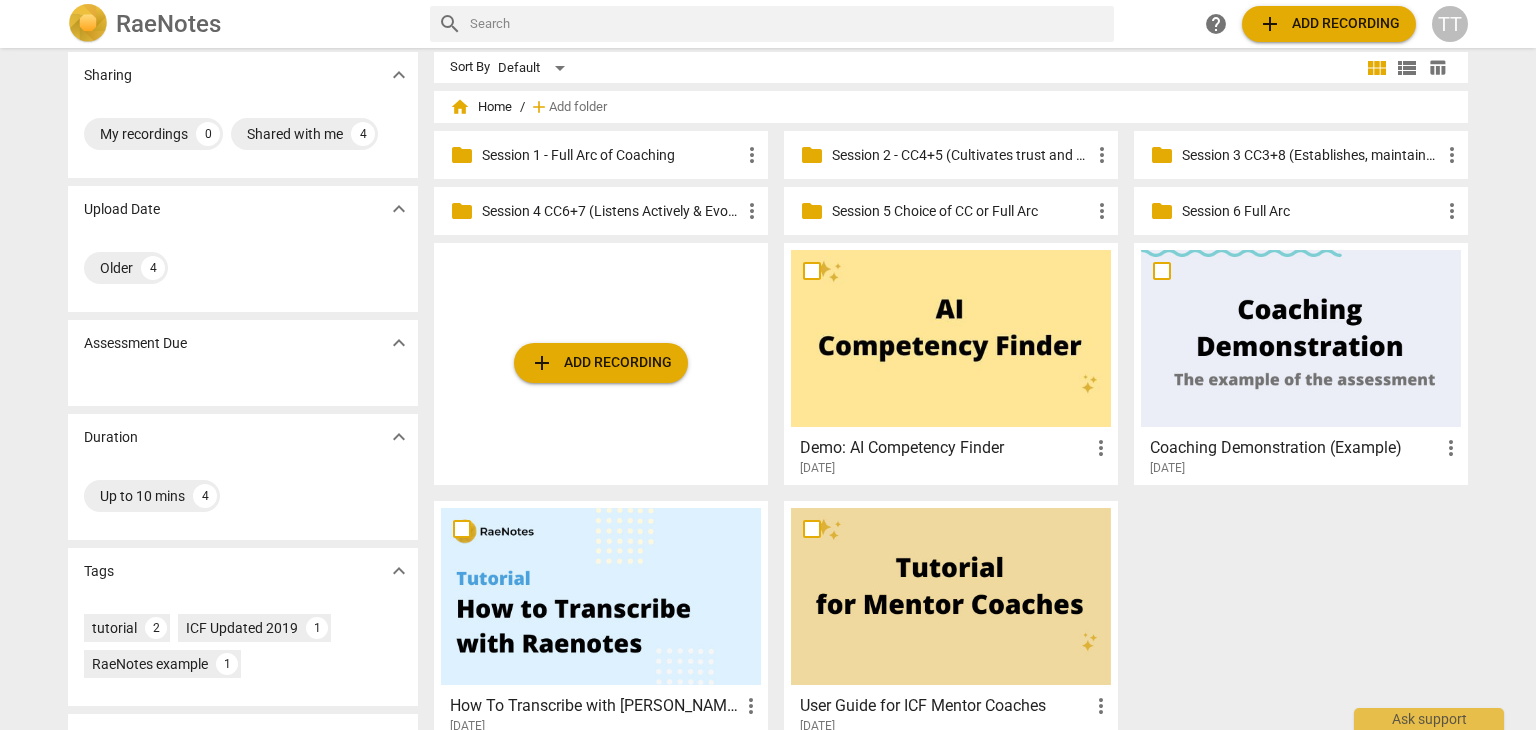
click at [529, 160] on p "Session 1 - Full Arc of Coaching" at bounding box center [611, 155] width 258 height 21
